Goal: Task Accomplishment & Management: Manage account settings

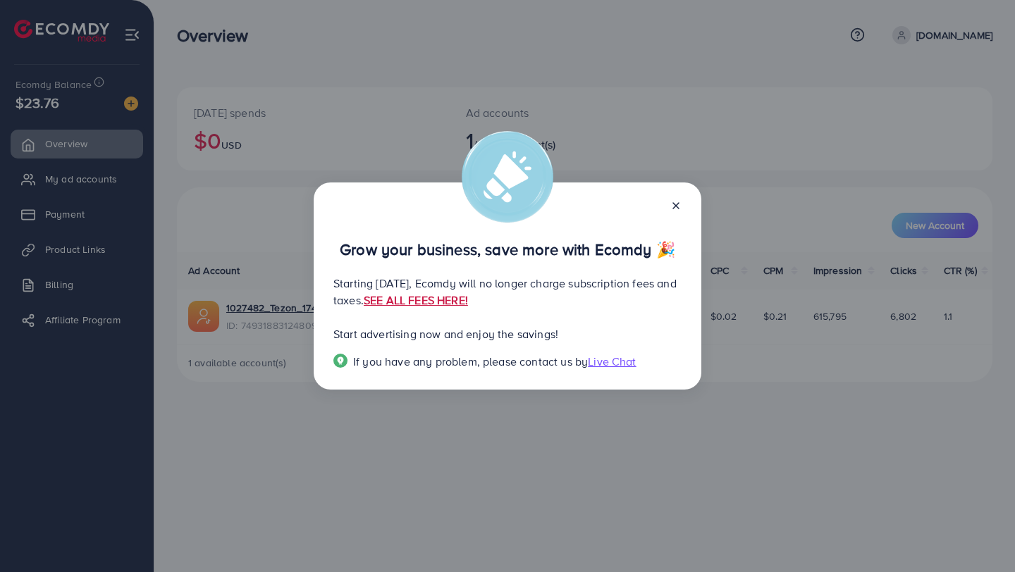
click at [468, 300] on link "SEE ALL FEES HERE!" at bounding box center [416, 301] width 104 height 16
click at [677, 177] on div "Grow your business, save more with Ecomdy 🎉 Starting [DATE], Ecomdy will no lon…" at bounding box center [507, 286] width 1015 height 572
click at [671, 202] on icon at bounding box center [675, 205] width 11 height 11
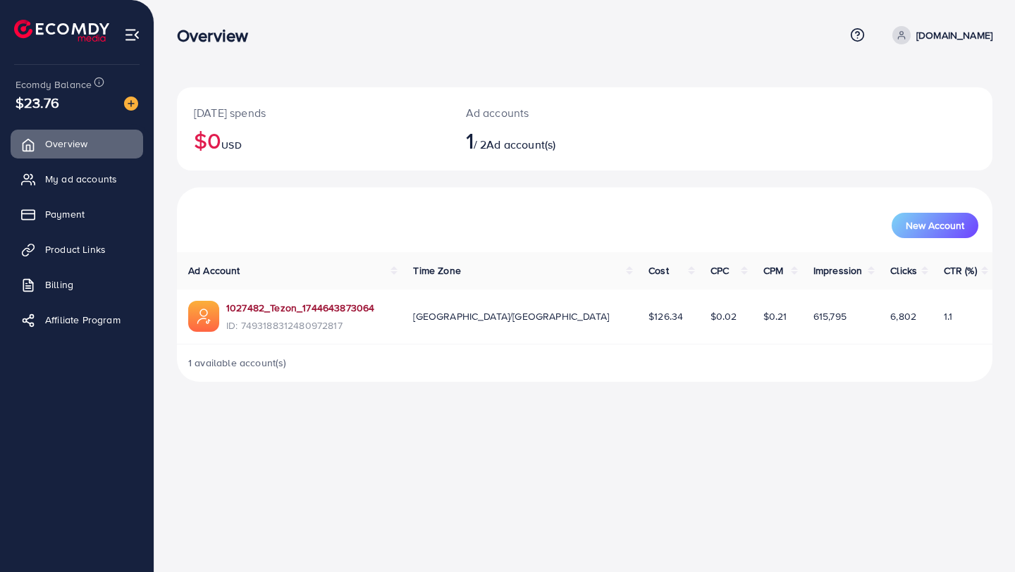
click at [305, 310] on link "1027482_Tezon_1744643873064" at bounding box center [300, 308] width 148 height 14
click at [85, 247] on span "Product Links" at bounding box center [79, 249] width 61 height 14
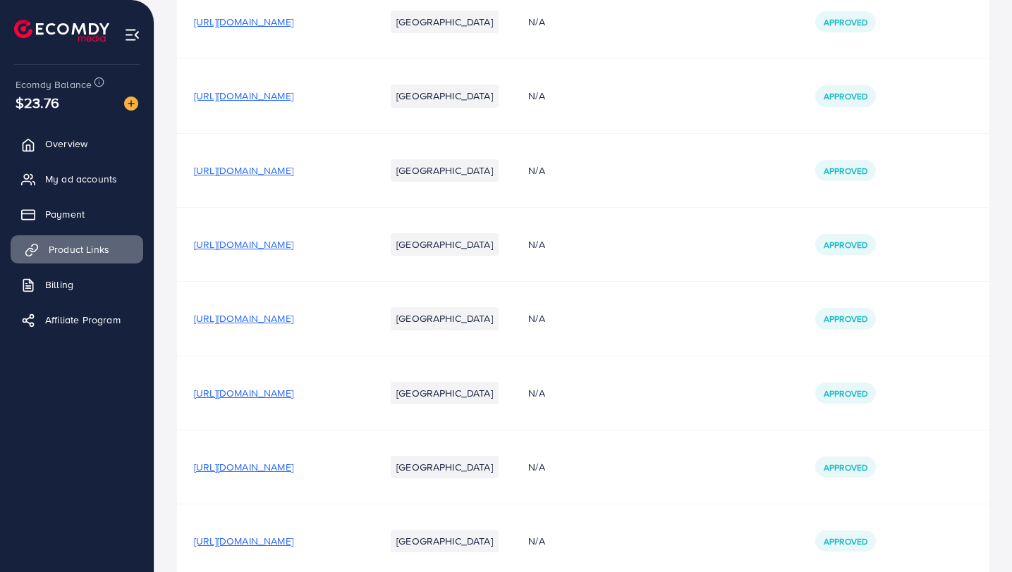
scroll to position [1485, 0]
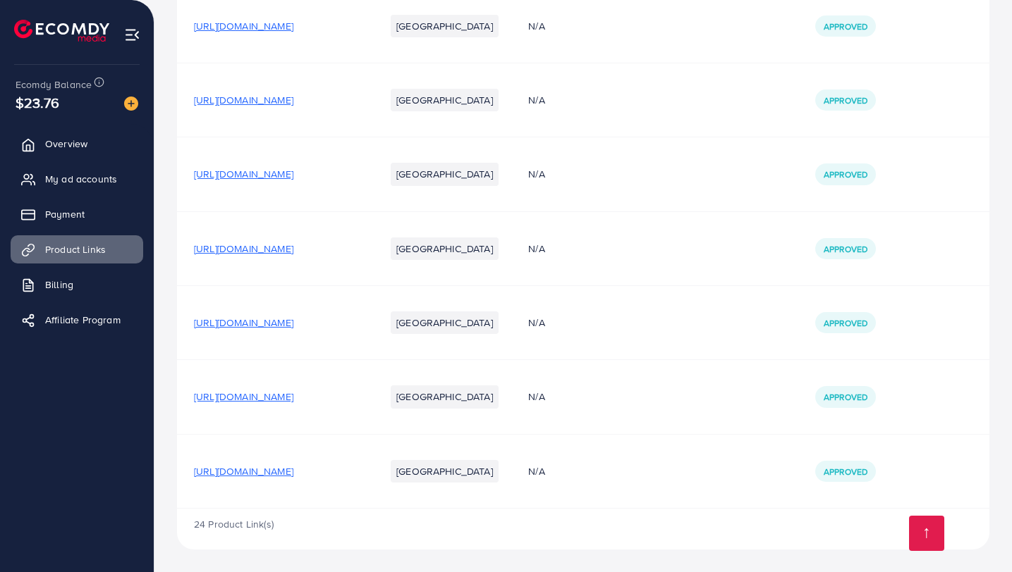
click at [293, 475] on span "[URL][DOMAIN_NAME]" at bounding box center [243, 472] width 99 height 14
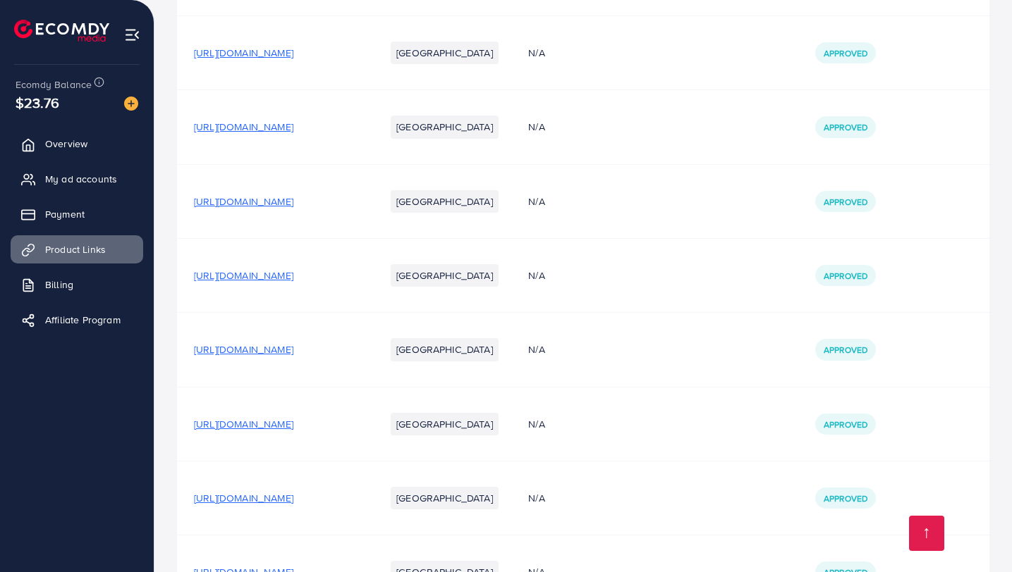
scroll to position [0, 0]
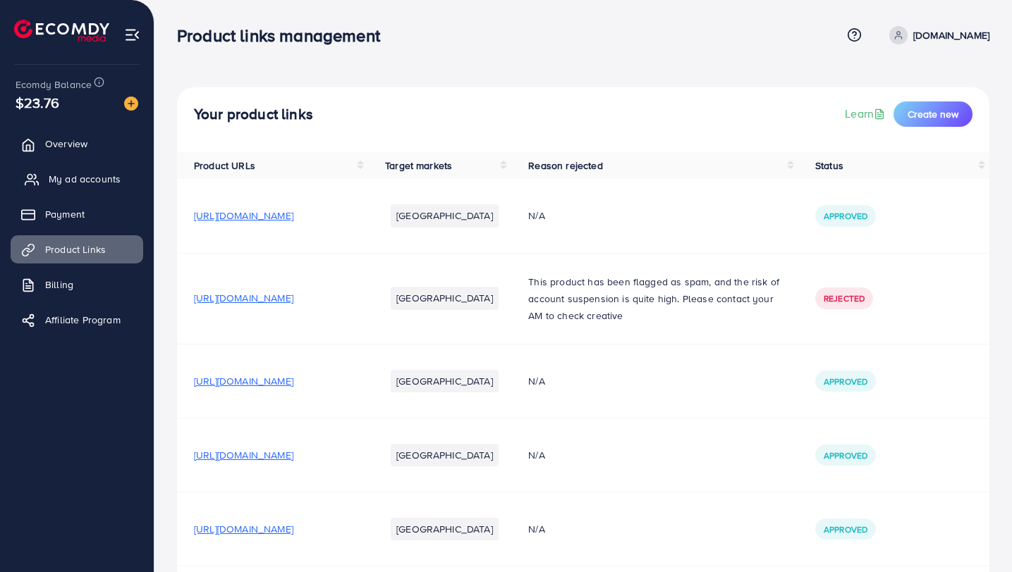
click at [78, 187] on link "My ad accounts" at bounding box center [77, 179] width 133 height 28
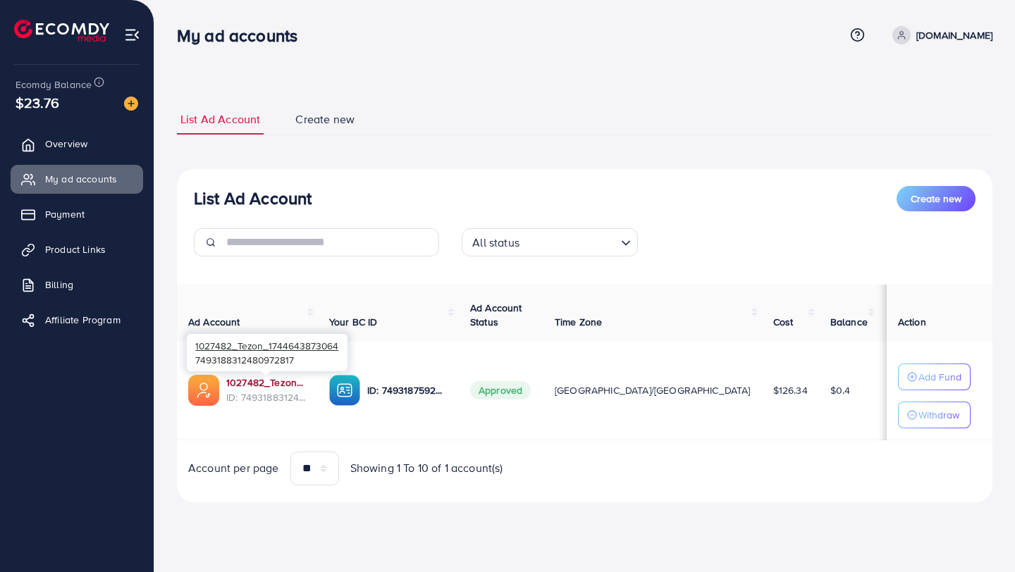
click at [293, 386] on link "1027482_Tezon_1744643873064" at bounding box center [266, 383] width 80 height 14
click at [352, 109] on link "Create new" at bounding box center [325, 119] width 66 height 30
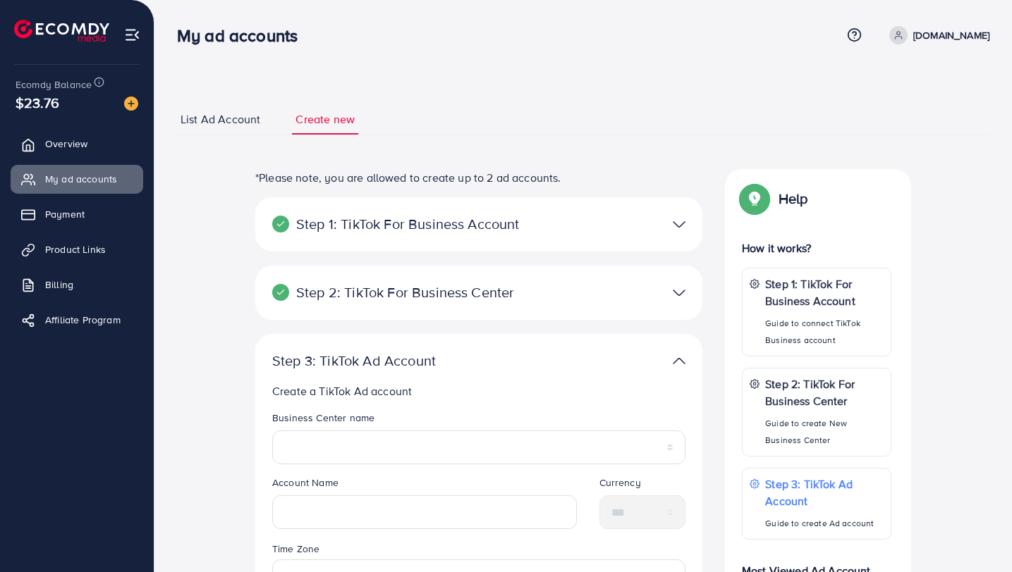
click at [228, 130] on link "List Ad Account" at bounding box center [220, 119] width 87 height 30
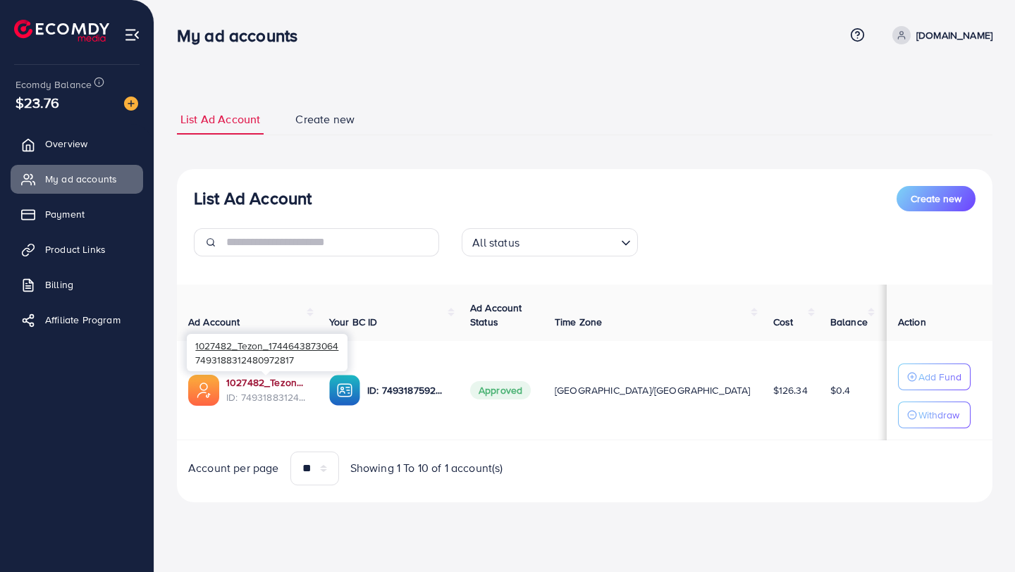
click at [271, 381] on link "1027482_Tezon_1744643873064" at bounding box center [266, 383] width 80 height 14
